Goal: Information Seeking & Learning: Understand process/instructions

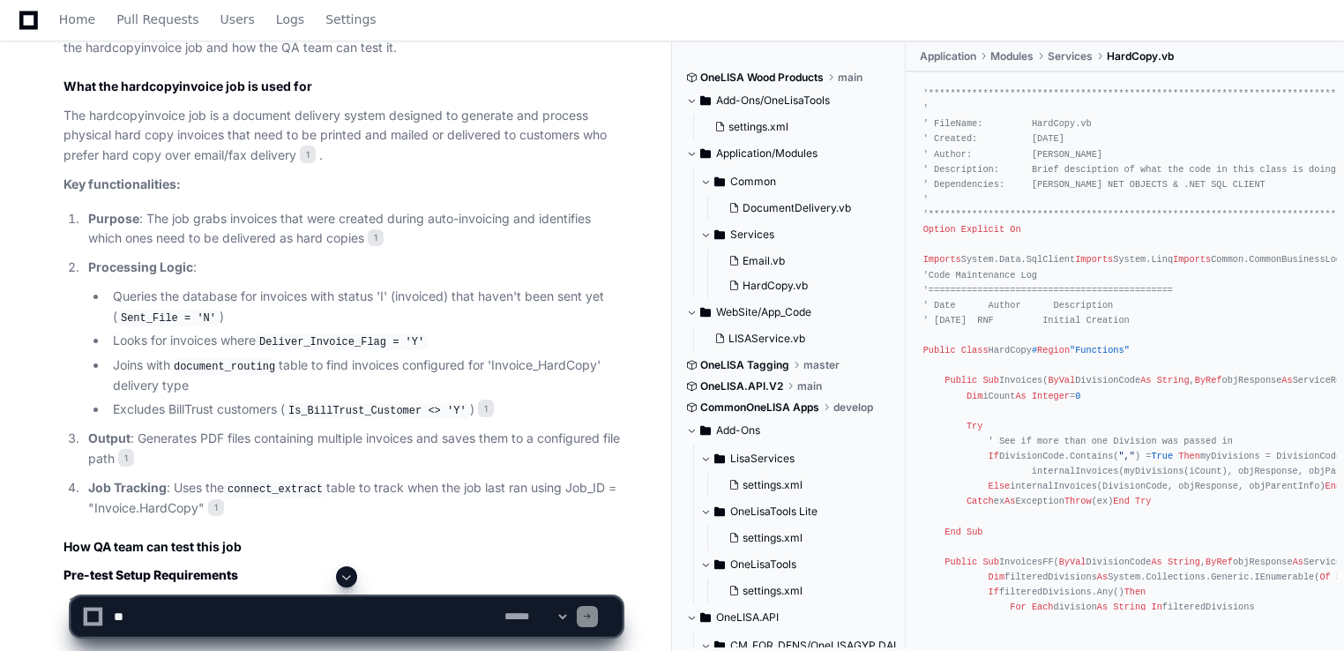
scroll to position [882, 0]
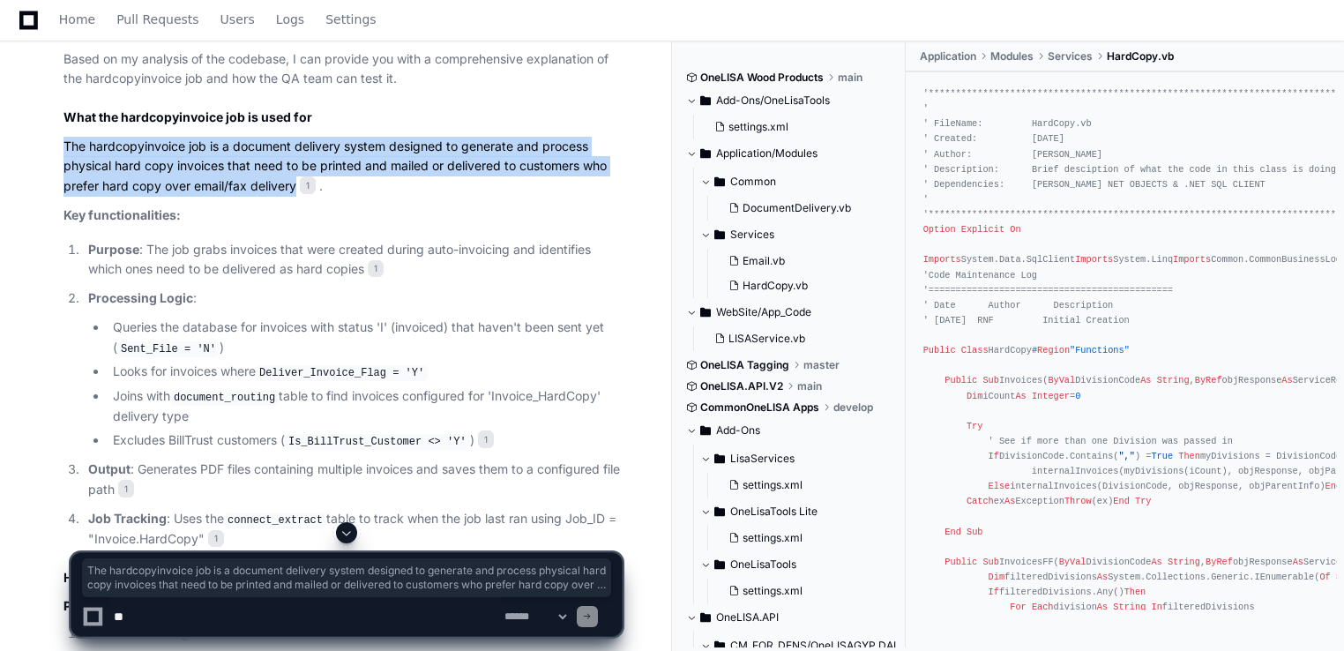
drag, startPoint x: 62, startPoint y: 142, endPoint x: 295, endPoint y: 180, distance: 236.0
copy p "The hardcopyinvoice job is a document delivery system designed to generate and …"
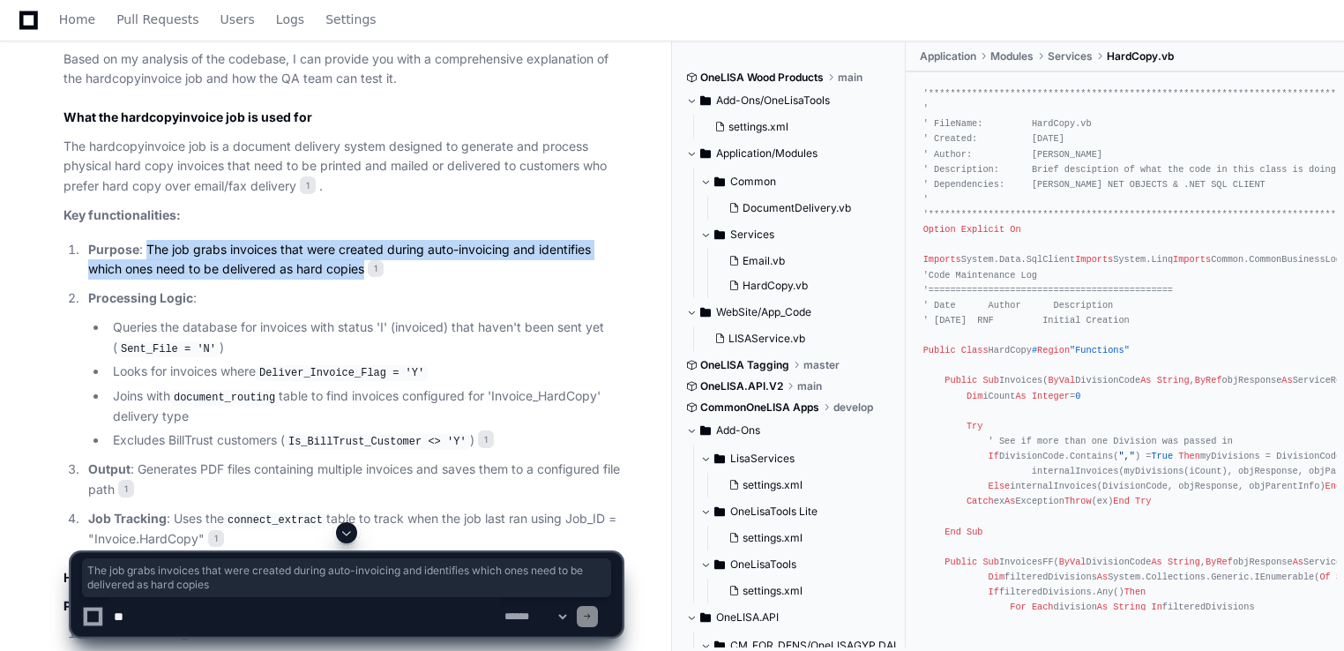
drag, startPoint x: 145, startPoint y: 249, endPoint x: 369, endPoint y: 270, distance: 225.1
click at [369, 270] on p "Purpose : The job grabs invoices that were created during auto-invoicing and id…" at bounding box center [355, 260] width 534 height 41
copy p "The job grabs invoices that were created during auto-invoicing and identifies w…"
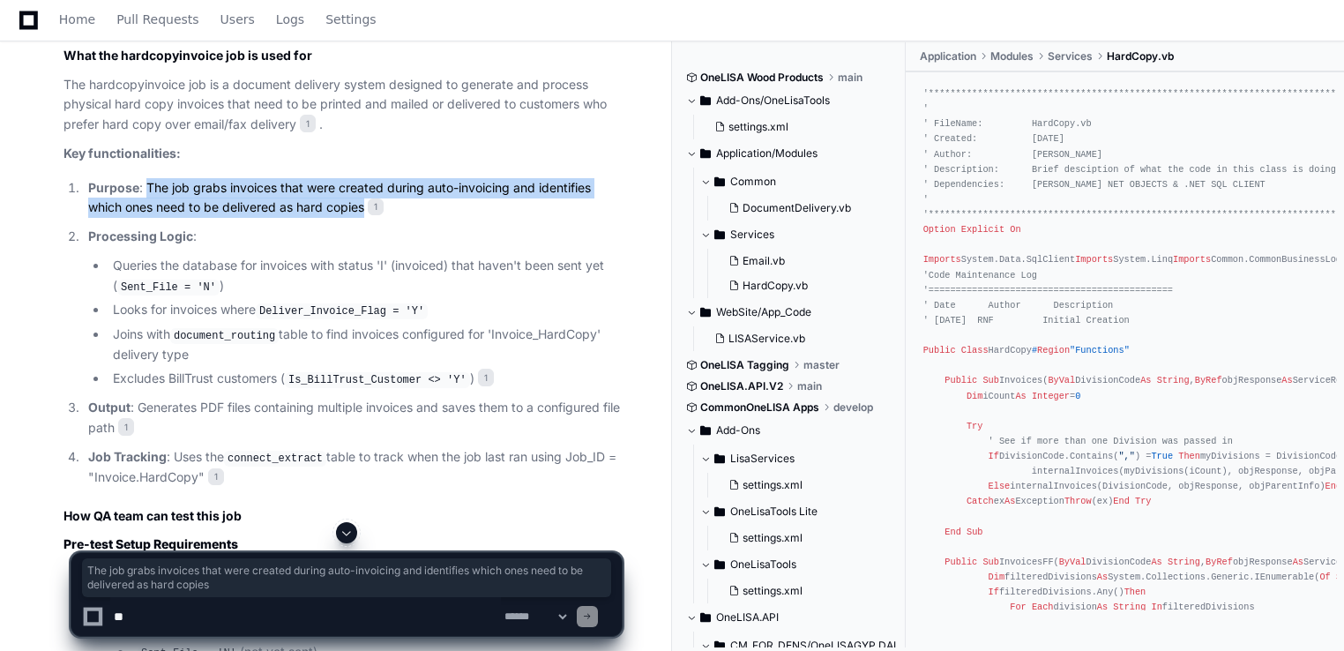
scroll to position [1059, 0]
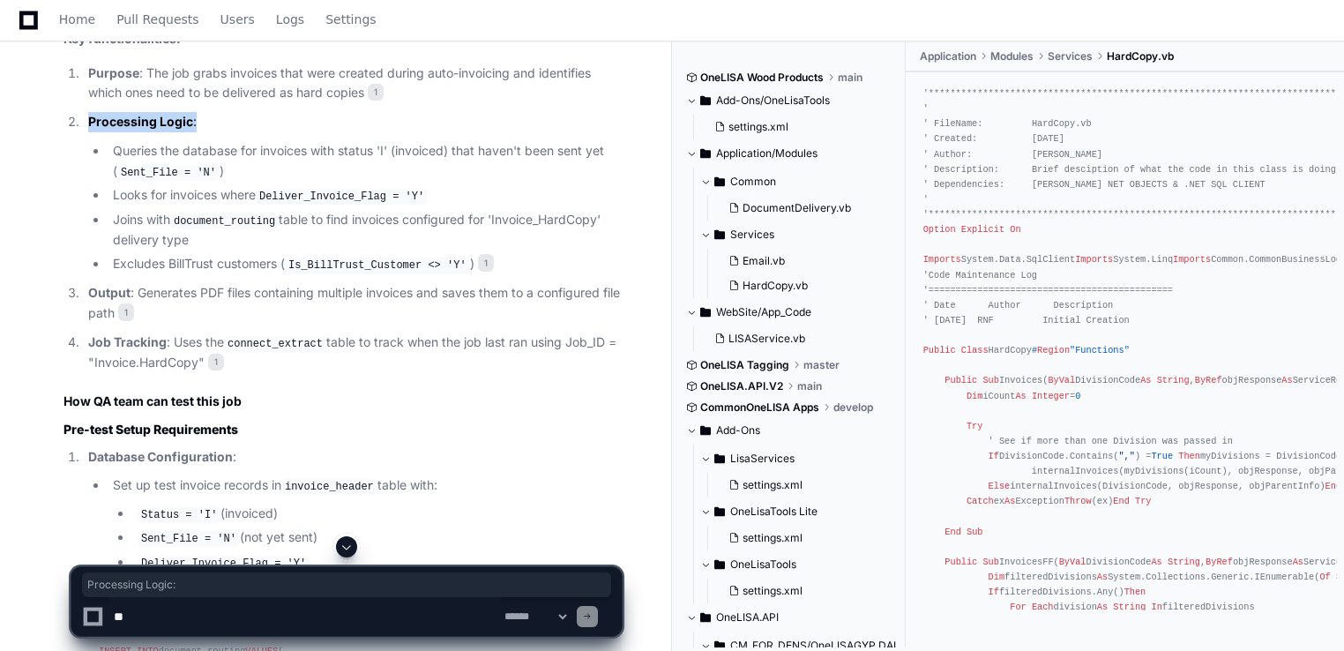
drag, startPoint x: 90, startPoint y: 117, endPoint x: 205, endPoint y: 113, distance: 114.8
click at [205, 113] on p "Processing Logic :" at bounding box center [355, 122] width 534 height 20
copy p "Processing Logic :"
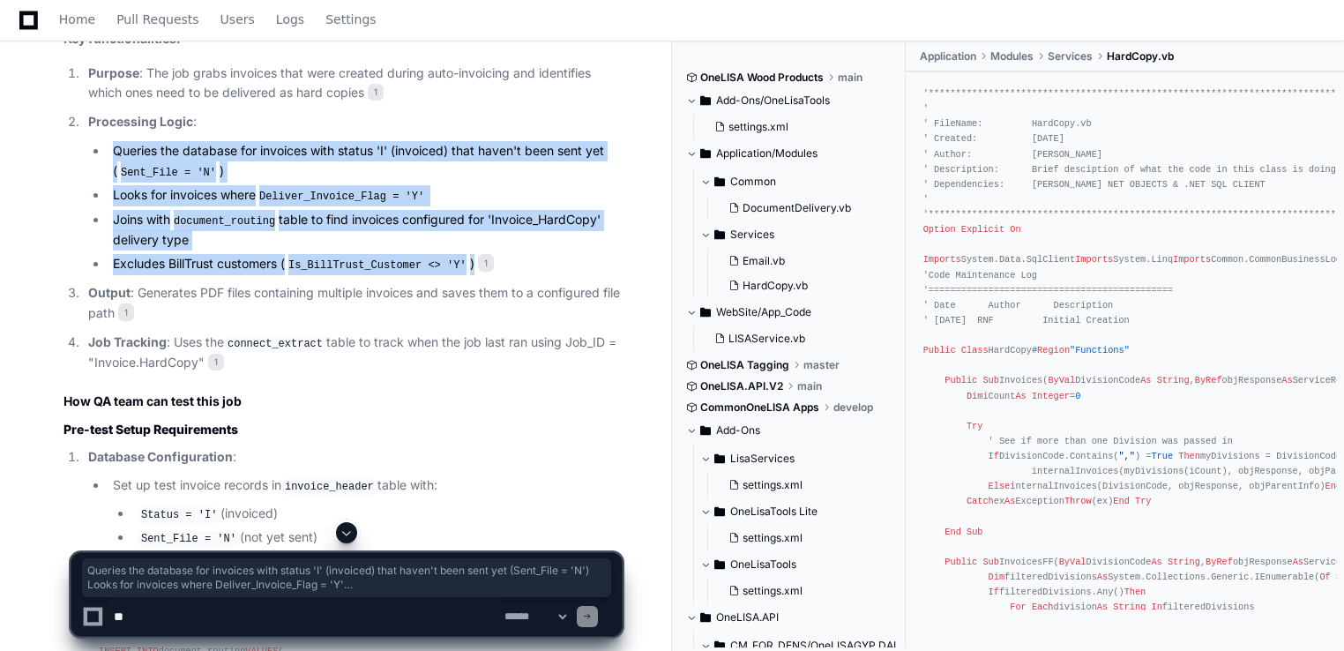
drag, startPoint x: 113, startPoint y: 149, endPoint x: 461, endPoint y: 259, distance: 365.5
click at [461, 259] on ul "Queries the database for invoices with status 'I' (invoiced) that haven't been …" at bounding box center [355, 208] width 534 height 134
copy ul "Queries the database for invoices with status 'I' (invoiced) that haven't been …"
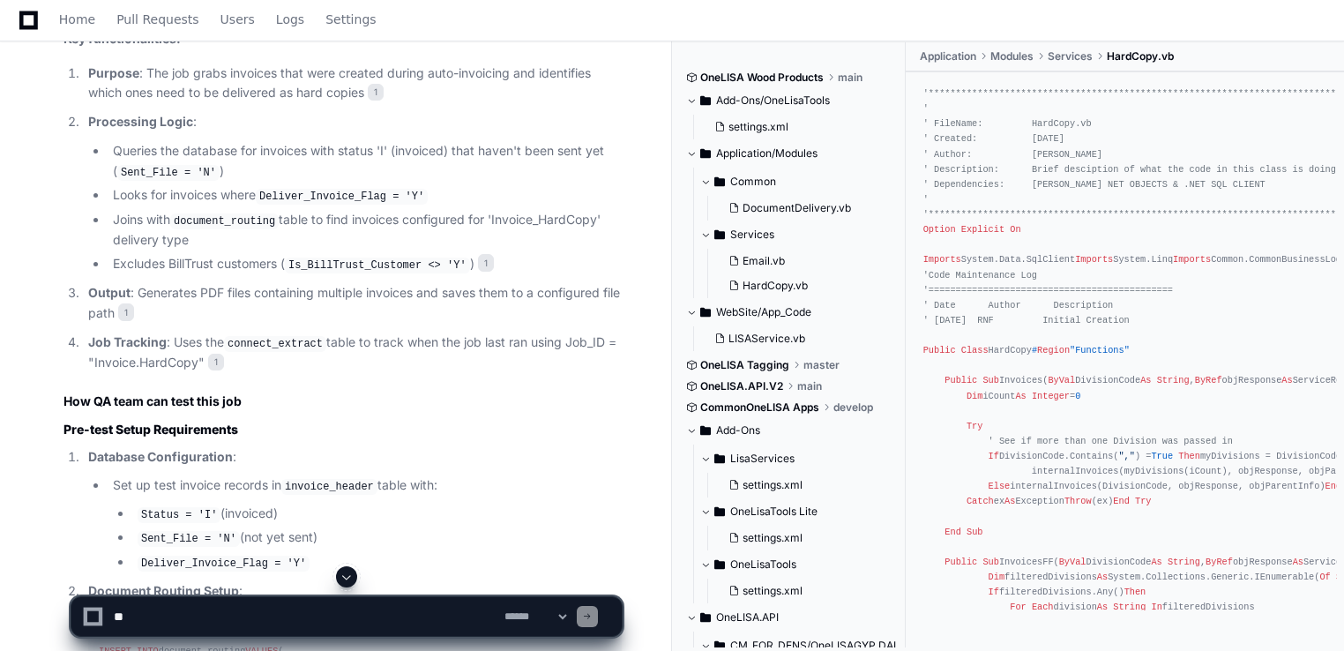
click at [109, 288] on strong "Output" at bounding box center [109, 292] width 42 height 15
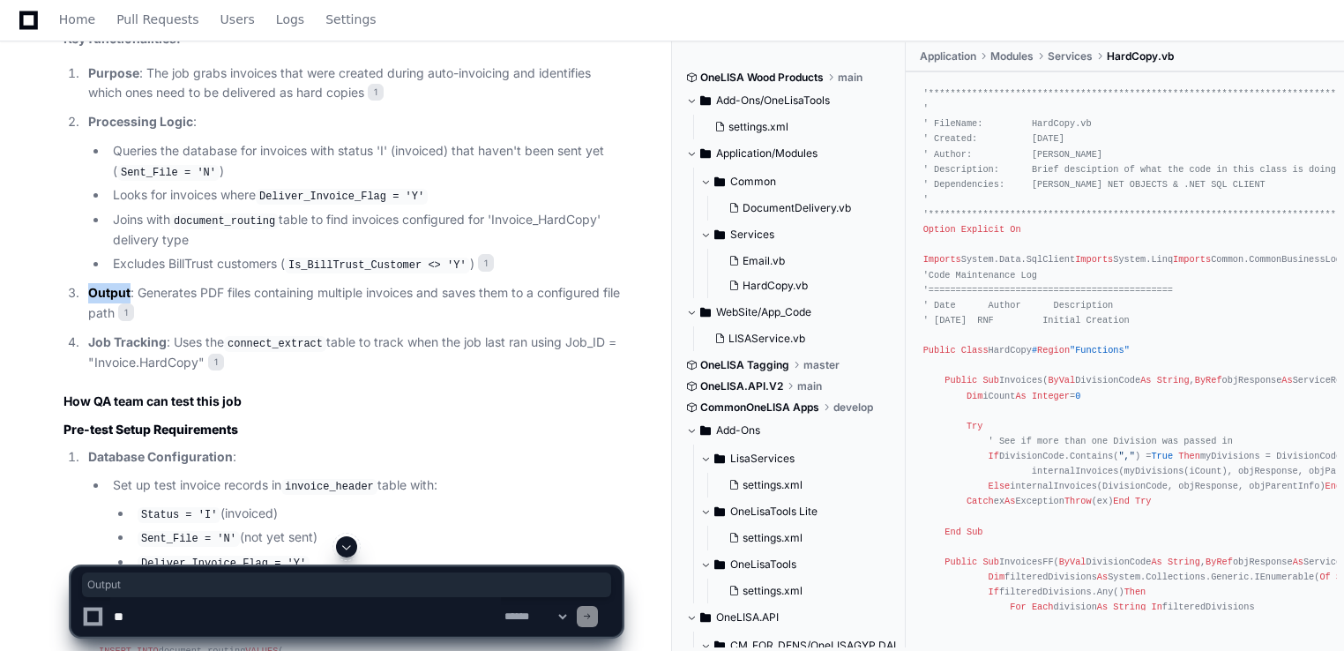
click at [109, 288] on strong "Output" at bounding box center [109, 292] width 42 height 15
drag, startPoint x: 109, startPoint y: 288, endPoint x: 183, endPoint y: 316, distance: 79.8
click at [183, 316] on p "Output : Generates PDF files containing multiple invoices and saves them to a c…" at bounding box center [355, 303] width 534 height 41
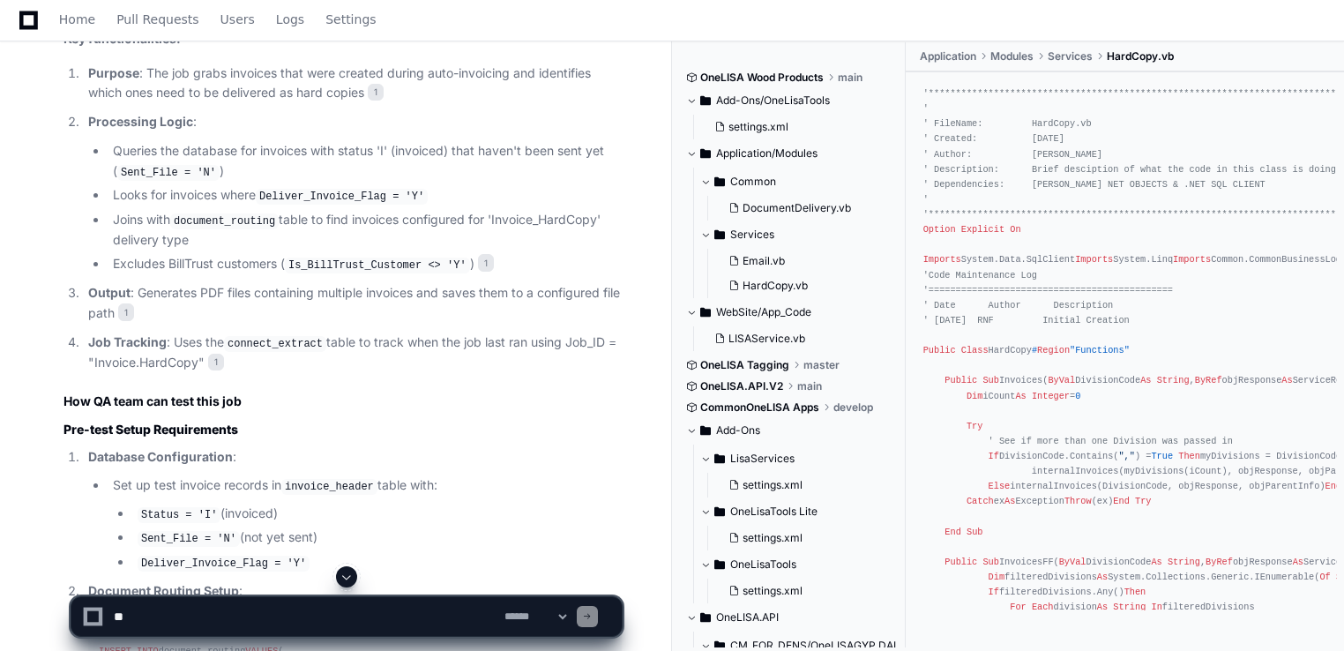
click at [94, 288] on strong "Output" at bounding box center [109, 292] width 42 height 15
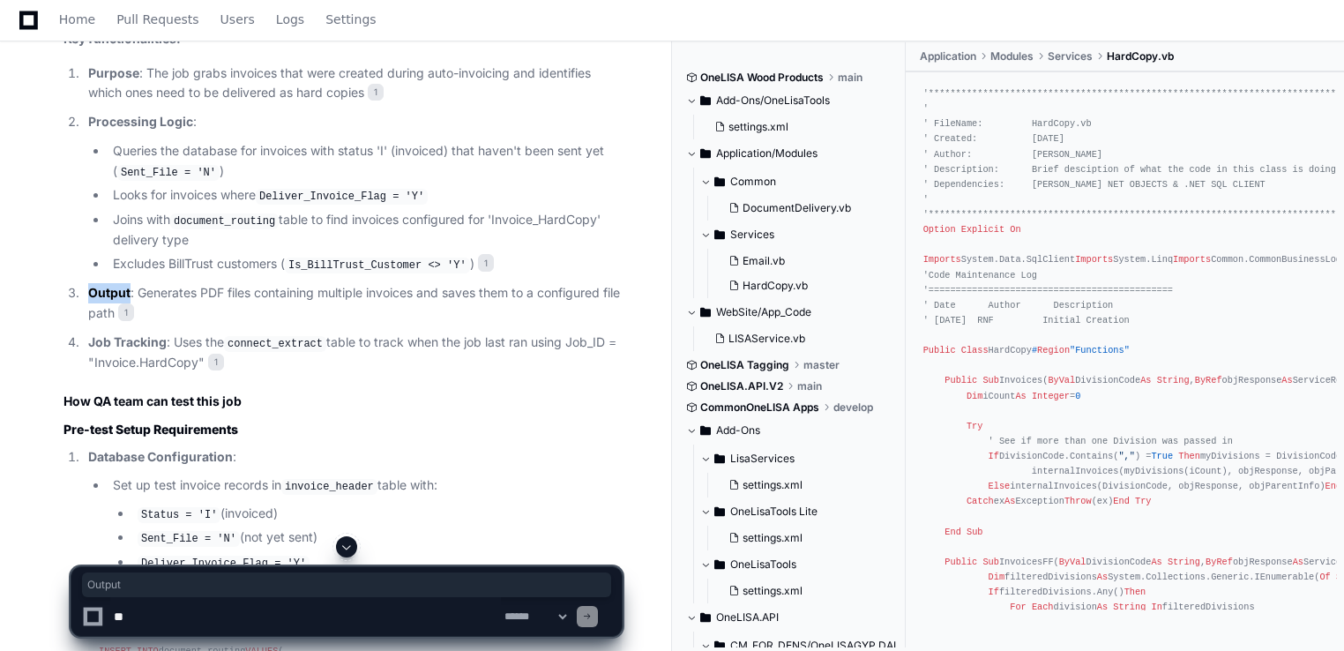
click at [94, 288] on strong "Output" at bounding box center [109, 292] width 42 height 15
copy strong "Output"
drag, startPoint x: 198, startPoint y: 300, endPoint x: 152, endPoint y: 288, distance: 47.3
click at [193, 300] on p "Output : Generates PDF files containing multiple invoices and saves them to a c…" at bounding box center [355, 303] width 534 height 41
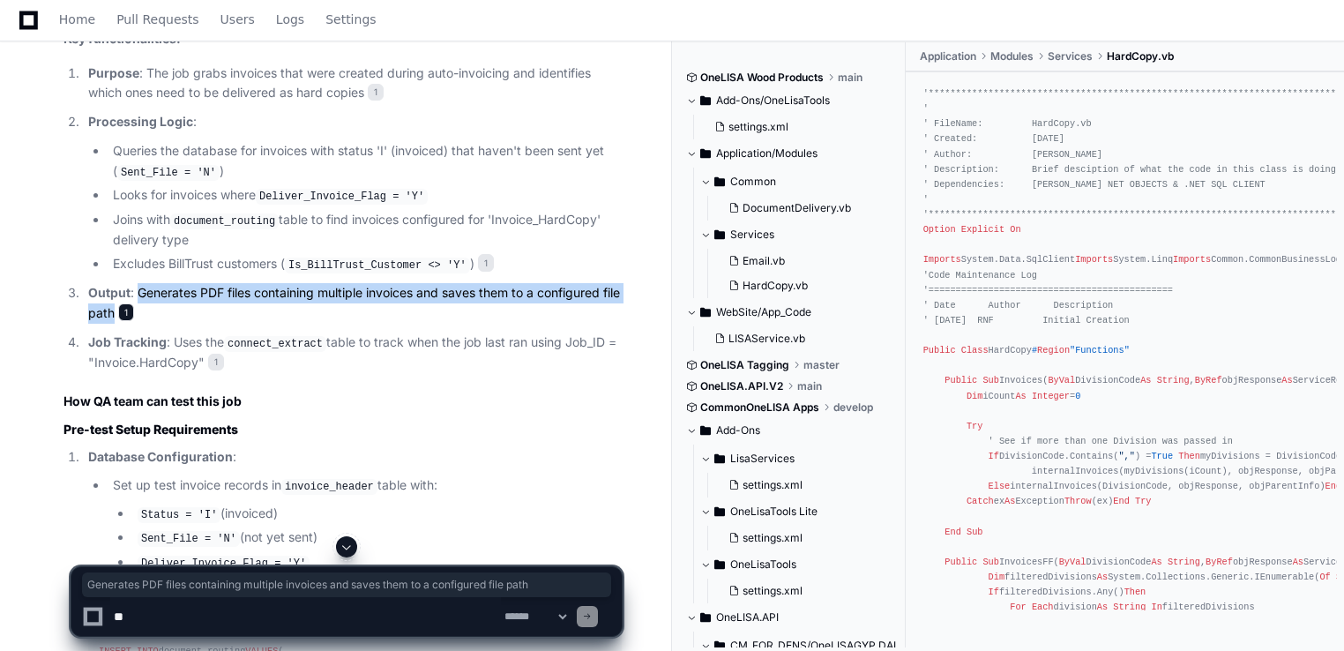
drag, startPoint x: 139, startPoint y: 288, endPoint x: 149, endPoint y: 301, distance: 16.9
click at [149, 301] on p "Output : Generates PDF files containing multiple invoices and saves them to a c…" at bounding box center [355, 303] width 534 height 41
copy p "Generates PDF files containing multiple invoices and saves them to a configured…"
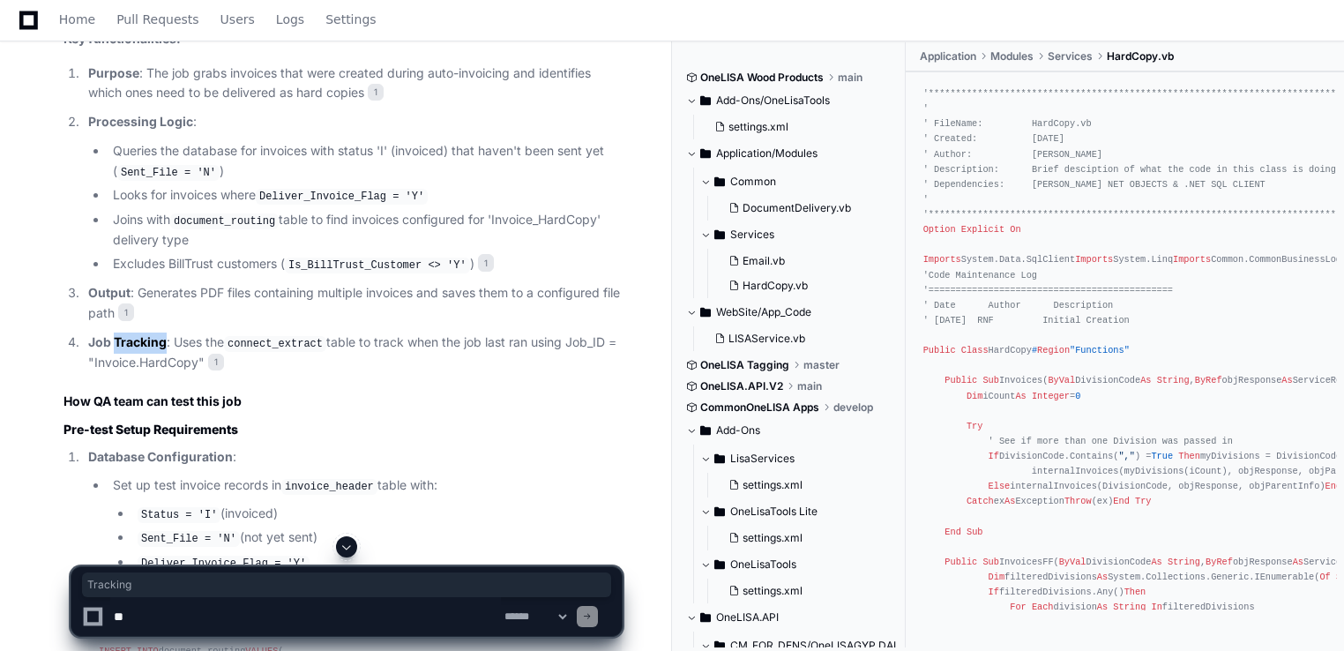
drag, startPoint x: 167, startPoint y: 336, endPoint x: 114, endPoint y: 335, distance: 52.9
click at [114, 335] on p "Job Tracking : Uses the connect_extract table to track when the job last ran us…" at bounding box center [355, 353] width 534 height 41
click at [114, 334] on strong "Job Tracking" at bounding box center [127, 341] width 79 height 15
drag, startPoint x: 168, startPoint y: 340, endPoint x: 92, endPoint y: 342, distance: 76.8
click at [92, 342] on p "Job Tracking : Uses the connect_extract table to track when the job last ran us…" at bounding box center [355, 353] width 534 height 41
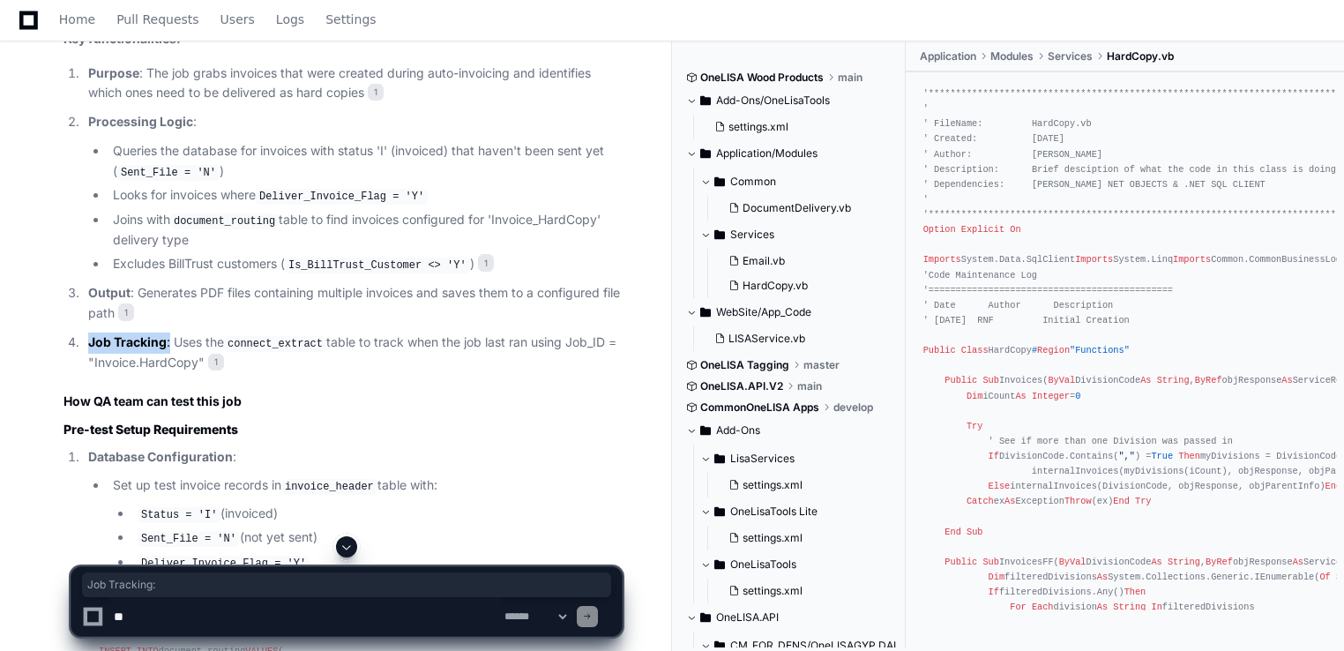
copy p "Job Tracking :"
click at [246, 347] on code "connect_extract" at bounding box center [275, 344] width 102 height 16
drag, startPoint x: 176, startPoint y: 337, endPoint x: 201, endPoint y: 355, distance: 31.1
click at [201, 355] on p "Job Tracking : Uses the connect_extract table to track when the job last ran us…" at bounding box center [355, 353] width 534 height 41
copy p "Uses the connect_extract table to track when the job last ran using Job_ID = "I…"
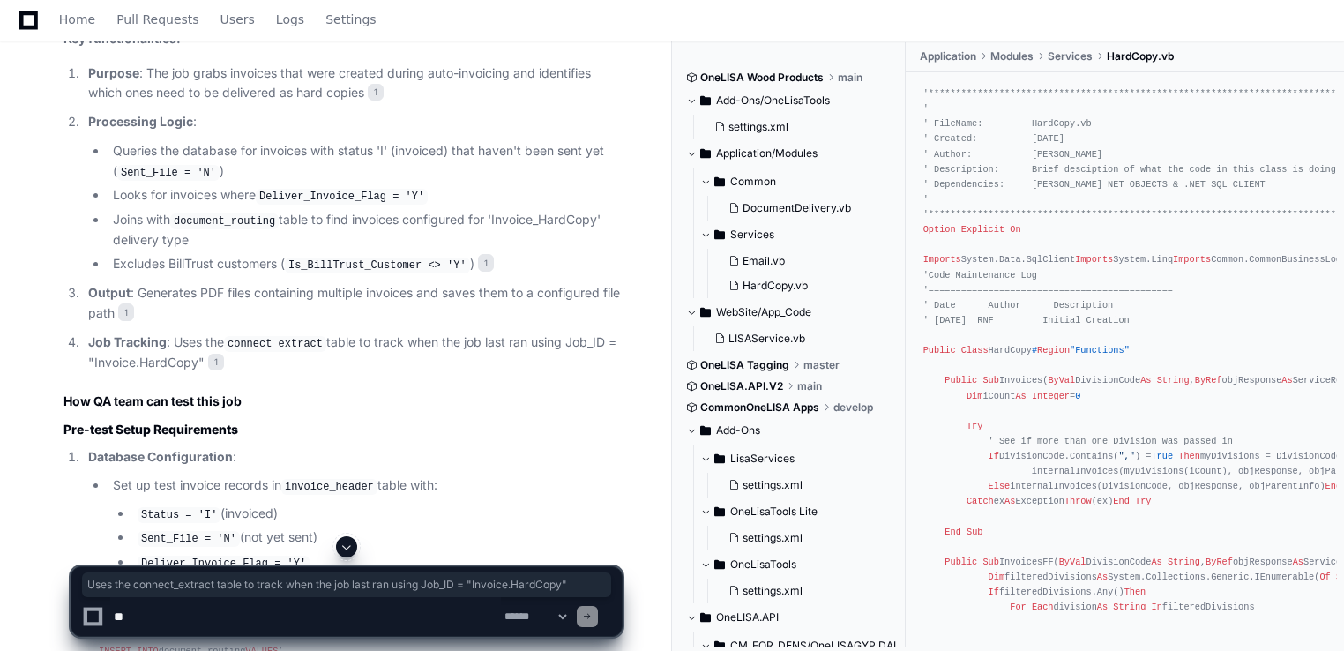
scroll to position [1323, 0]
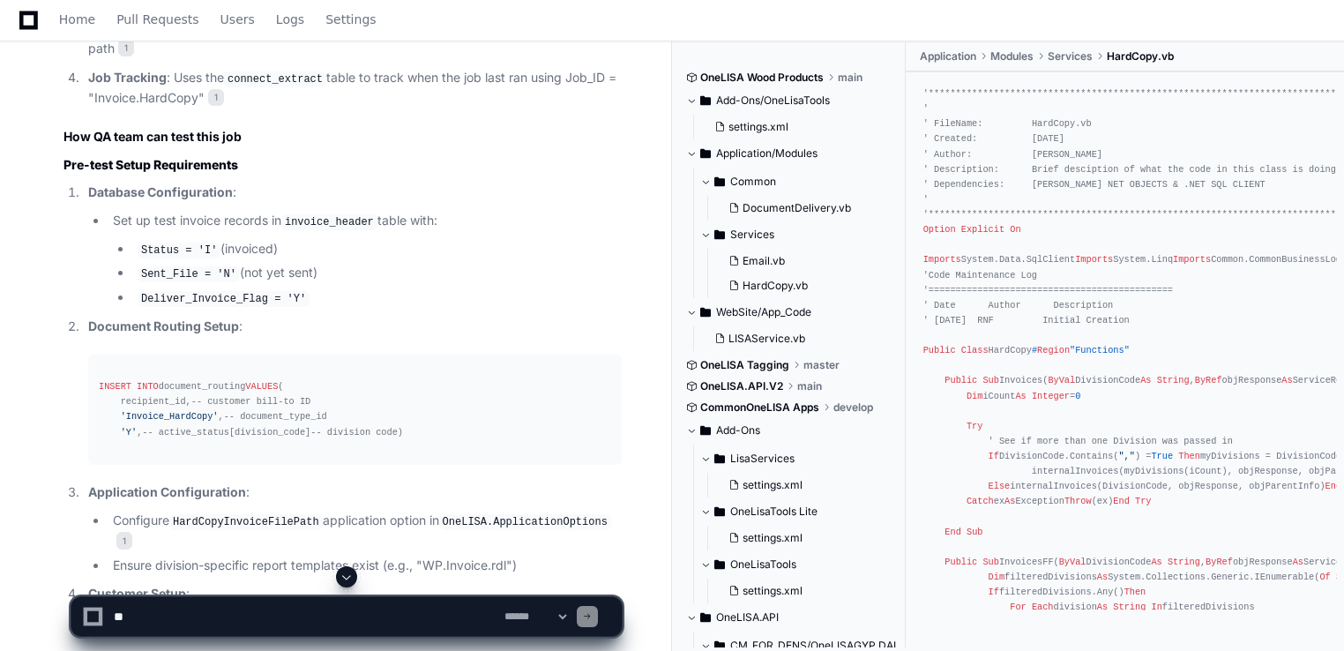
click at [185, 184] on strong "Database Configuration" at bounding box center [160, 191] width 145 height 15
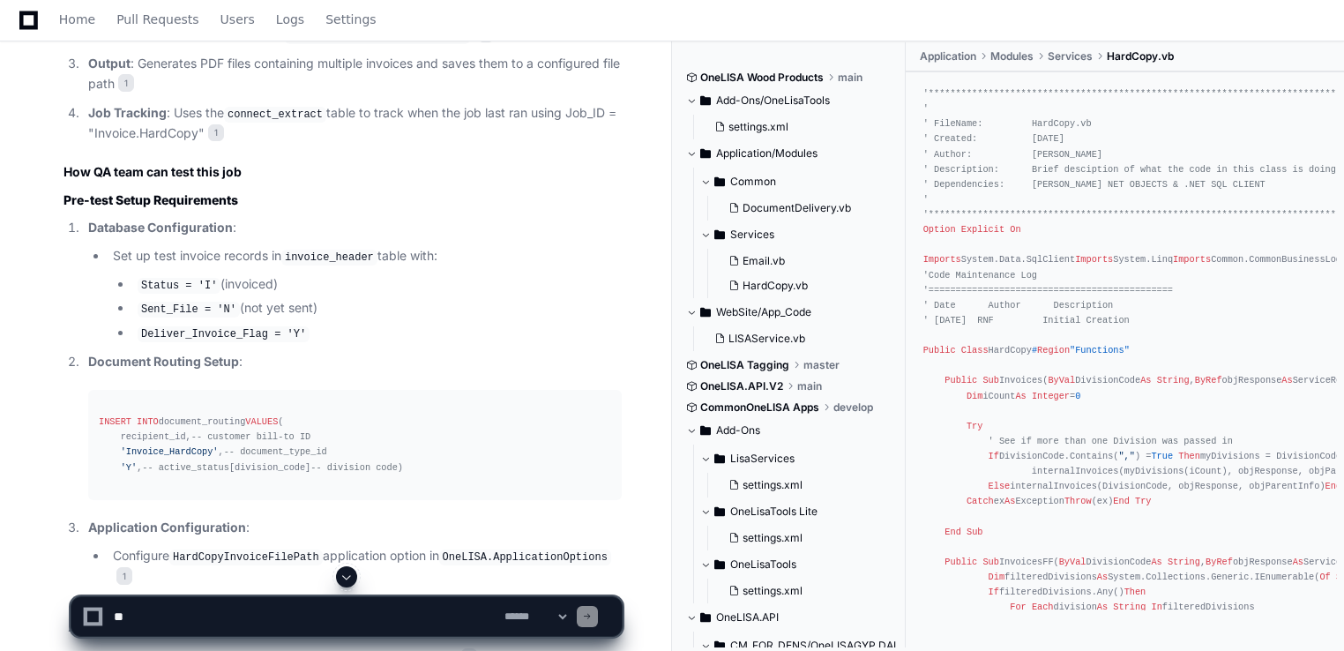
scroll to position [1316, 0]
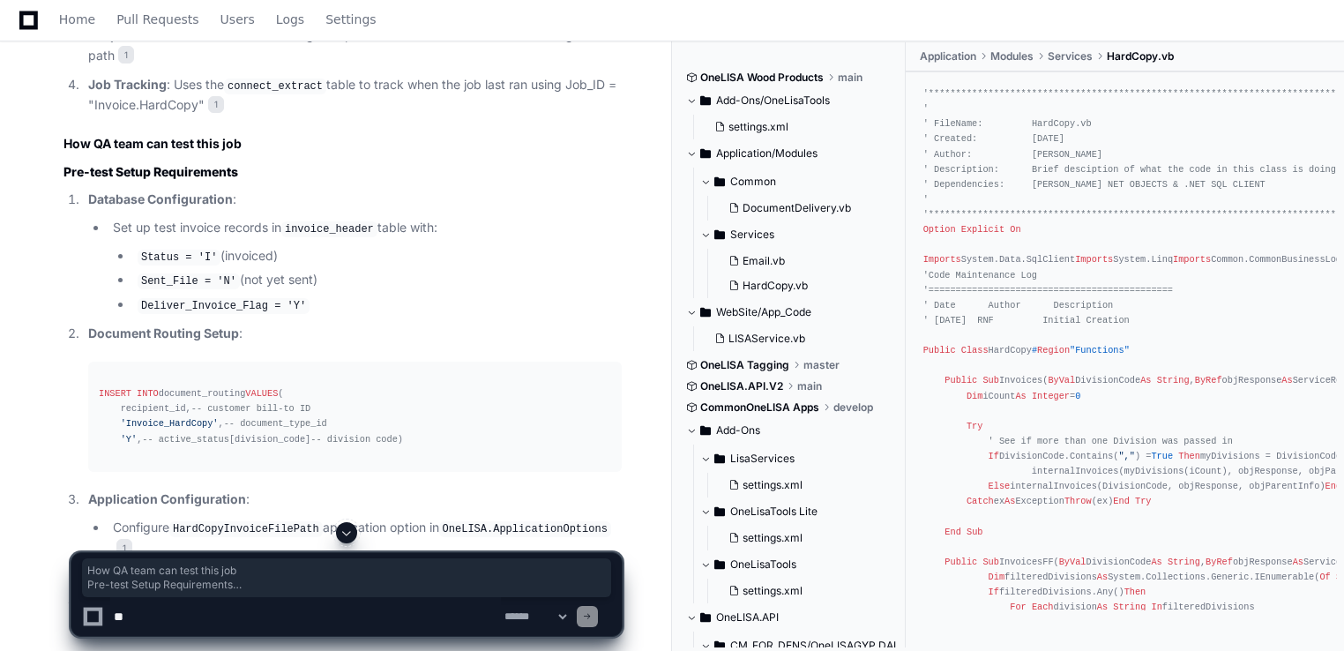
drag, startPoint x: 67, startPoint y: 139, endPoint x: 311, endPoint y: 482, distance: 420.8
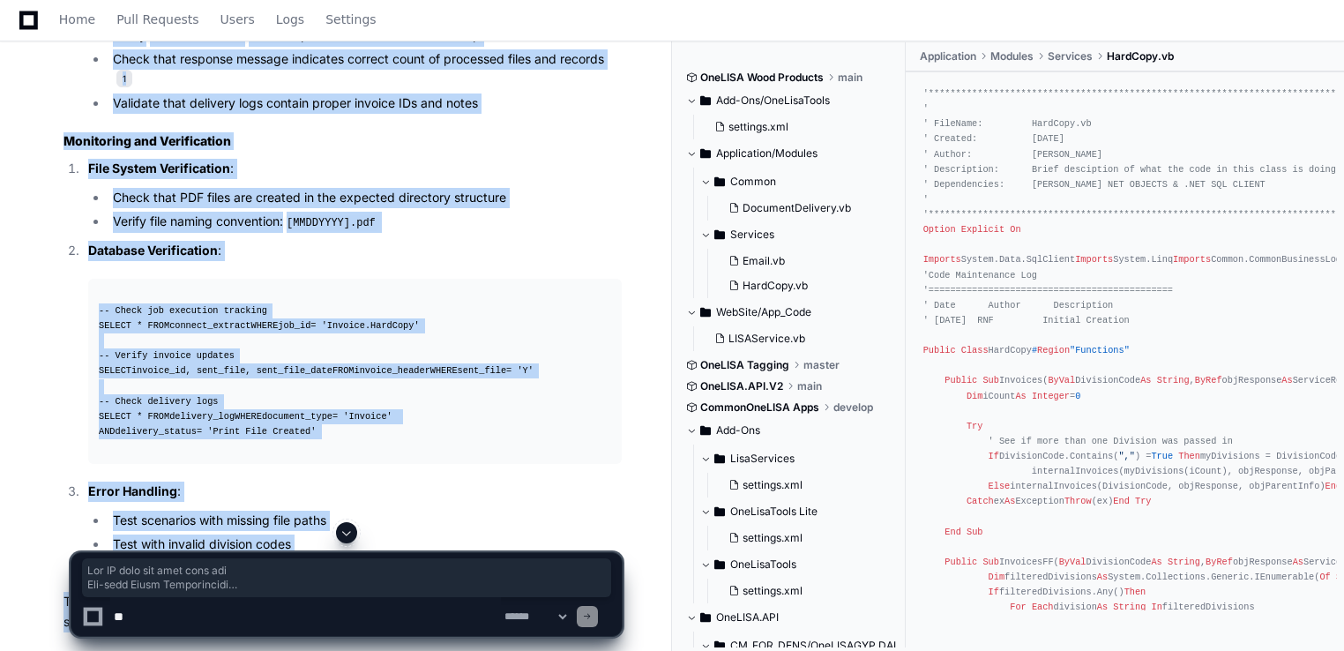
scroll to position [2585, 0]
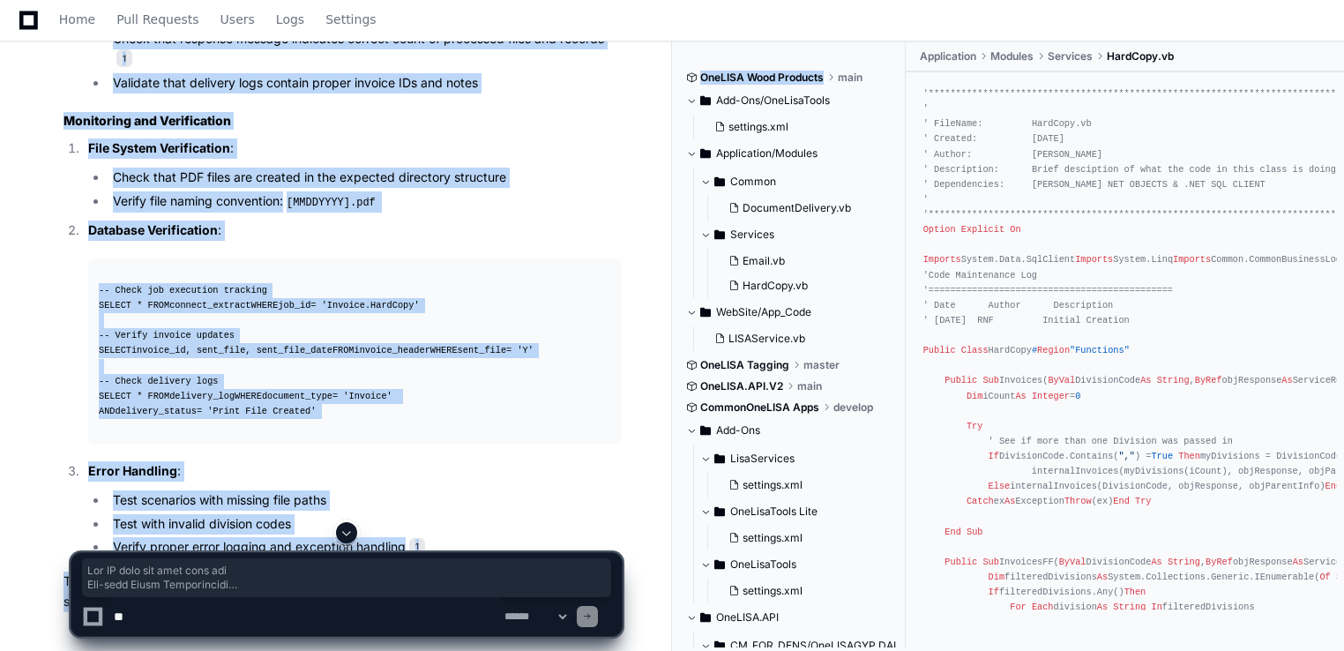
copy div "How QA team can test this job Pre-test Setup Requirements Database Configuratio…"
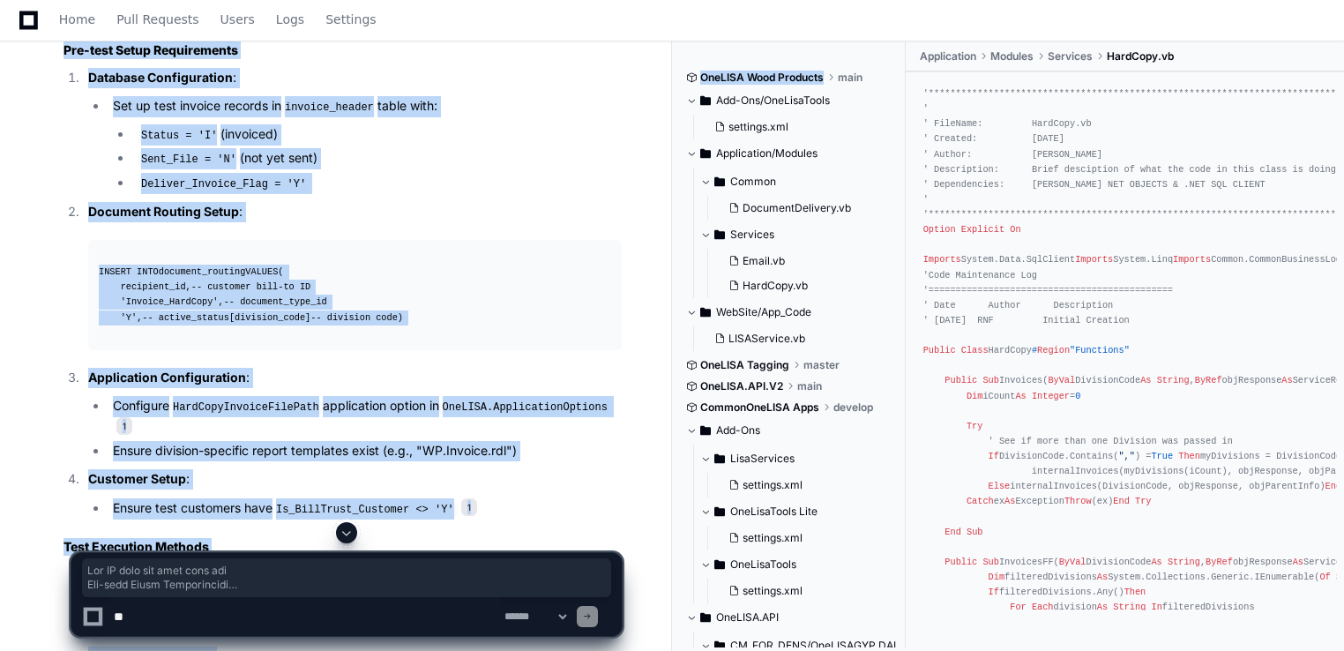
scroll to position [1262, 0]
